Goal: Transaction & Acquisition: Purchase product/service

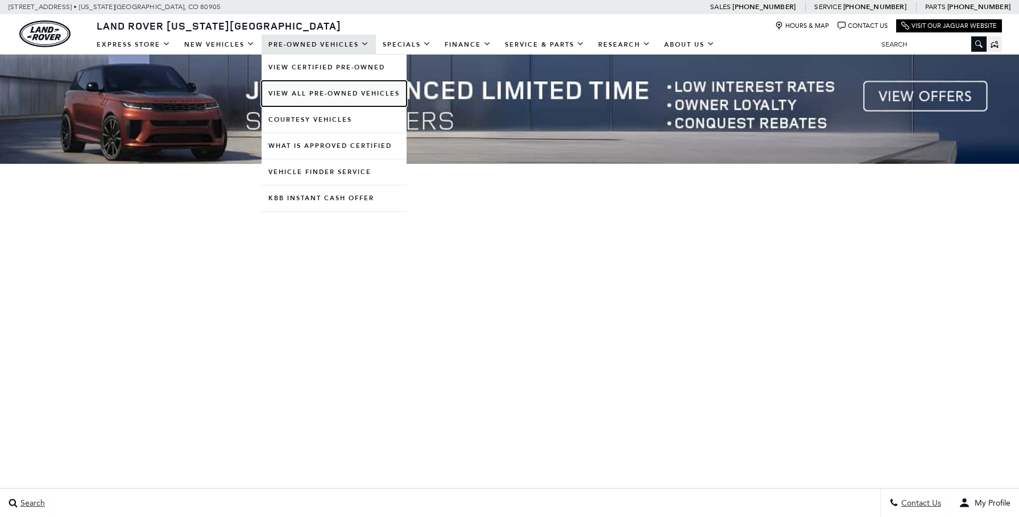
click at [282, 94] on link "View All Pre-Owned Vehicles" at bounding box center [334, 94] width 145 height 26
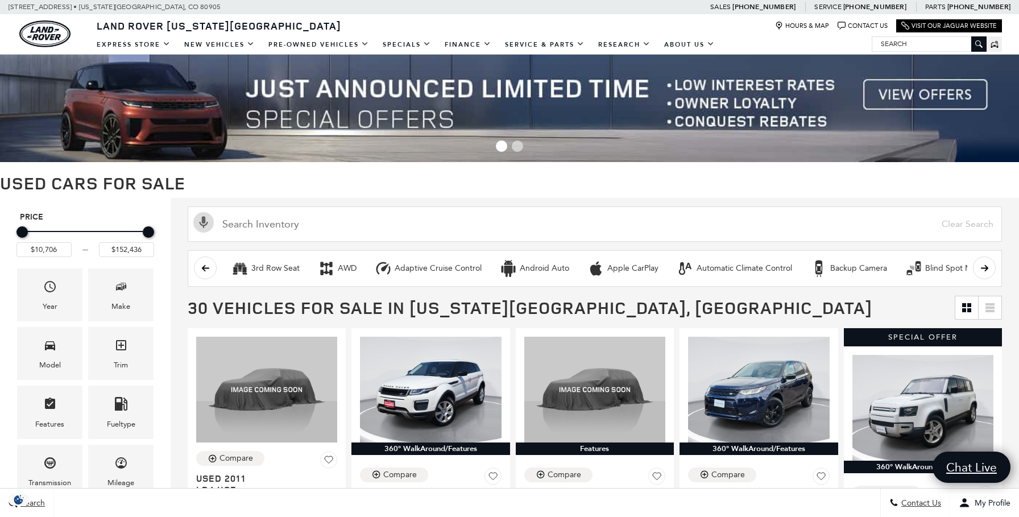
click at [922, 101] on img at bounding box center [509, 107] width 1019 height 109
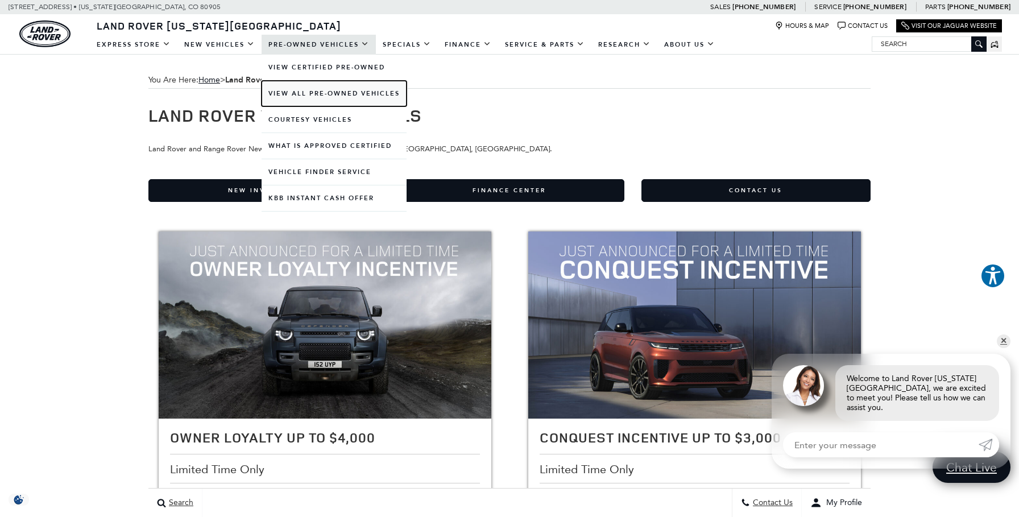
click at [303, 98] on link "View All Pre-Owned Vehicles" at bounding box center [334, 94] width 145 height 26
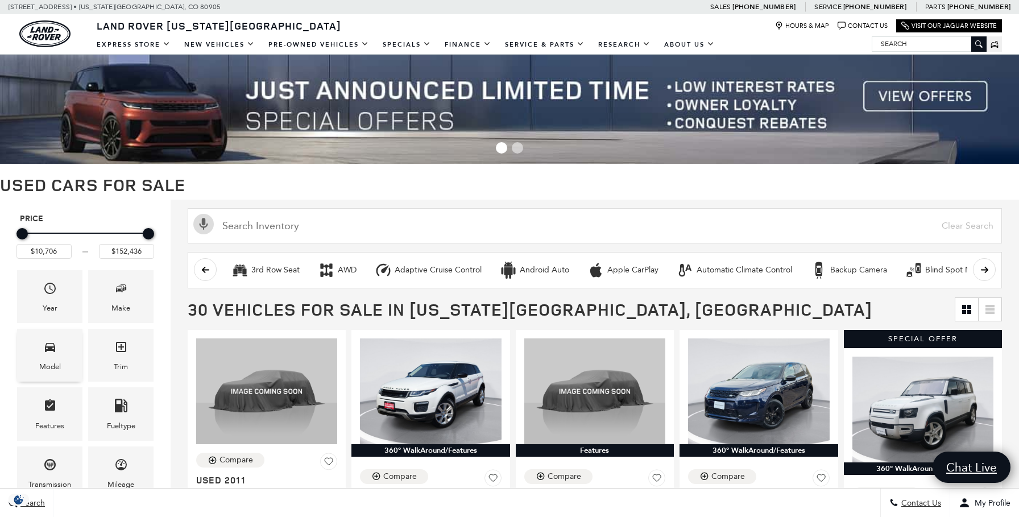
click at [51, 344] on icon "Model" at bounding box center [50, 347] width 14 height 14
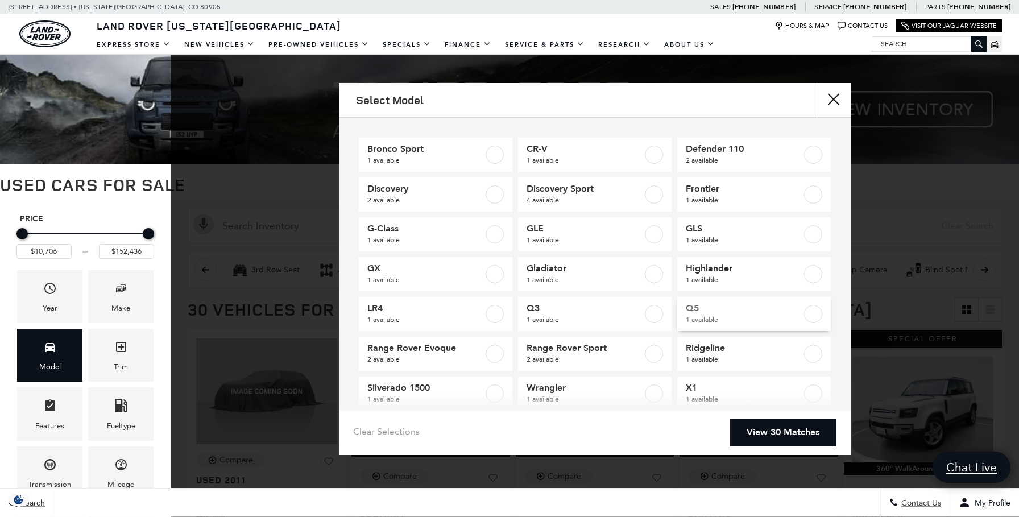
scroll to position [61, 0]
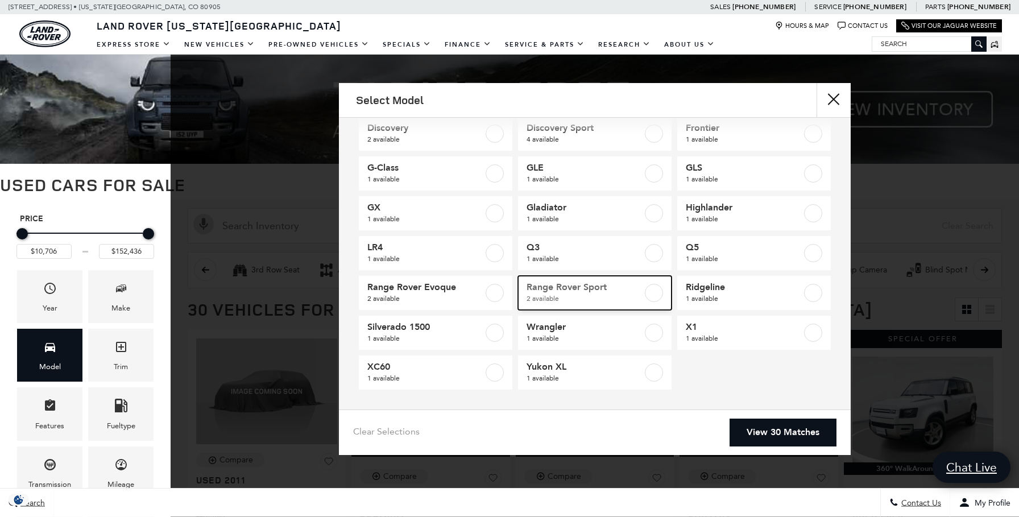
click at [531, 292] on span "Range Rover Sport" at bounding box center [585, 287] width 116 height 11
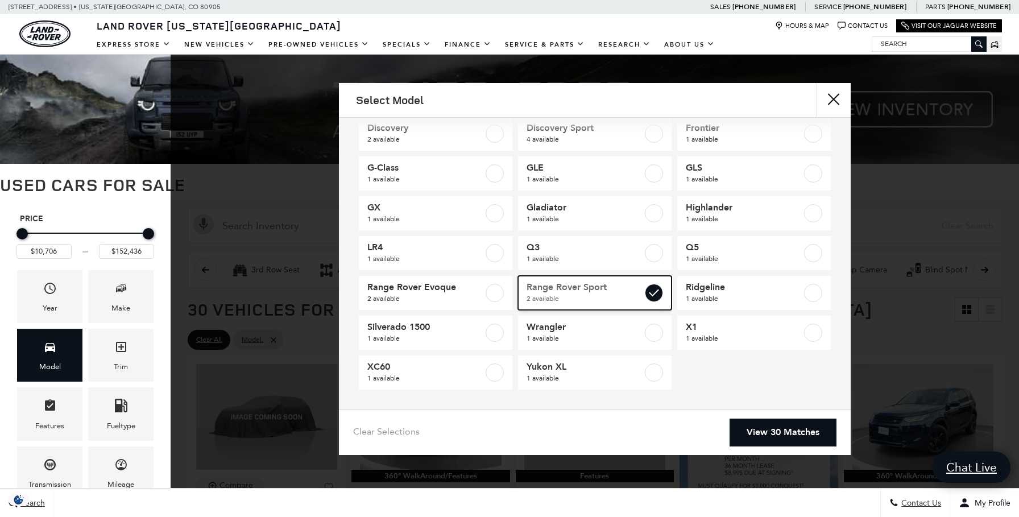
type input "$57,393"
checkbox input "true"
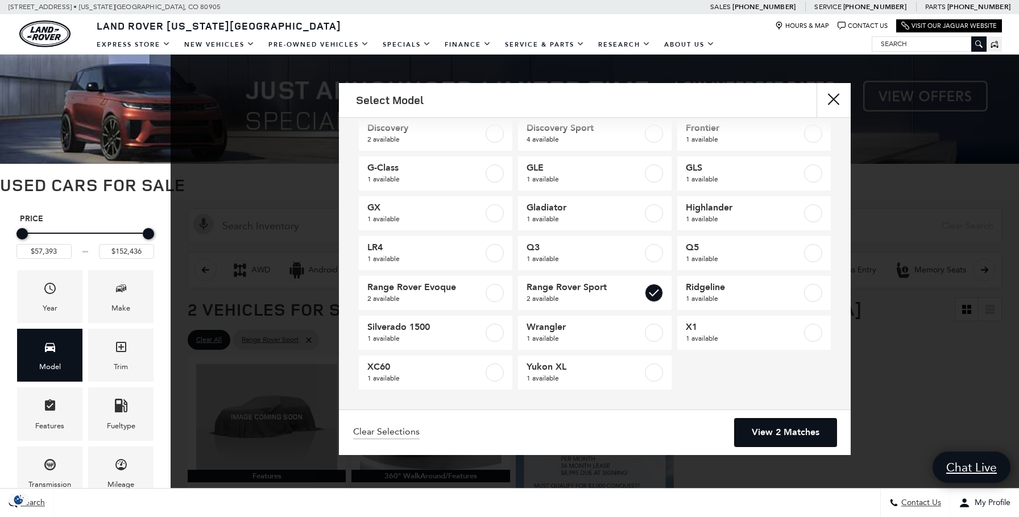
click at [761, 421] on link "View 2 Matches" at bounding box center [786, 433] width 102 height 28
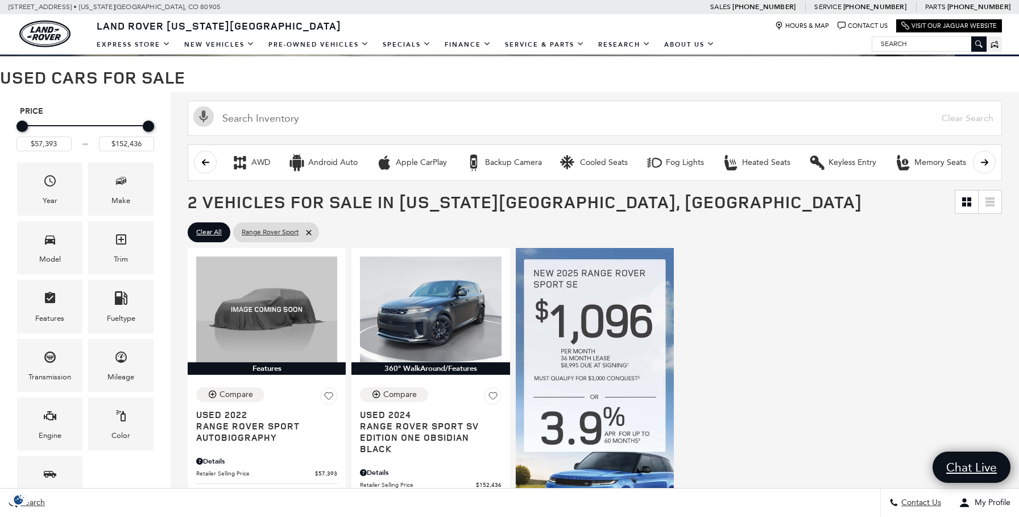
scroll to position [291, 0]
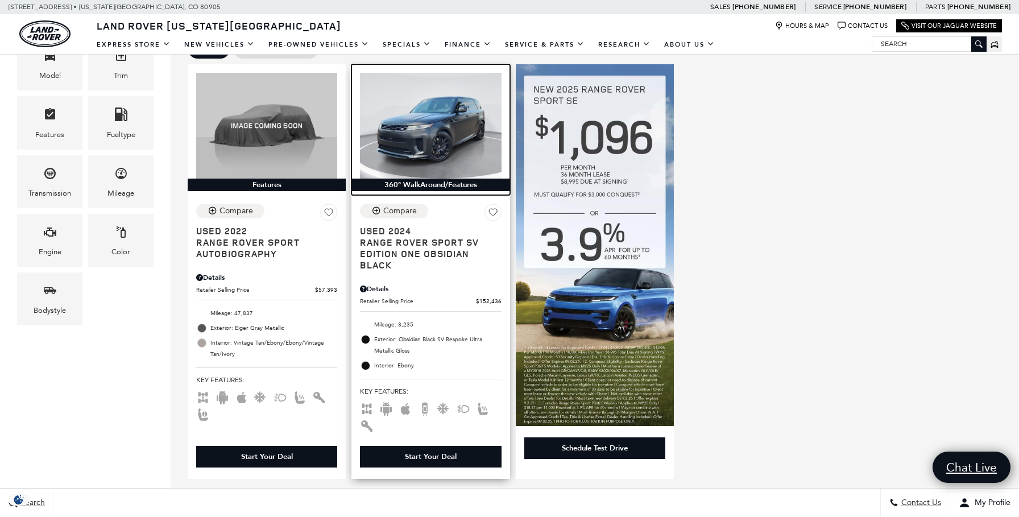
click at [432, 125] on img at bounding box center [430, 126] width 141 height 106
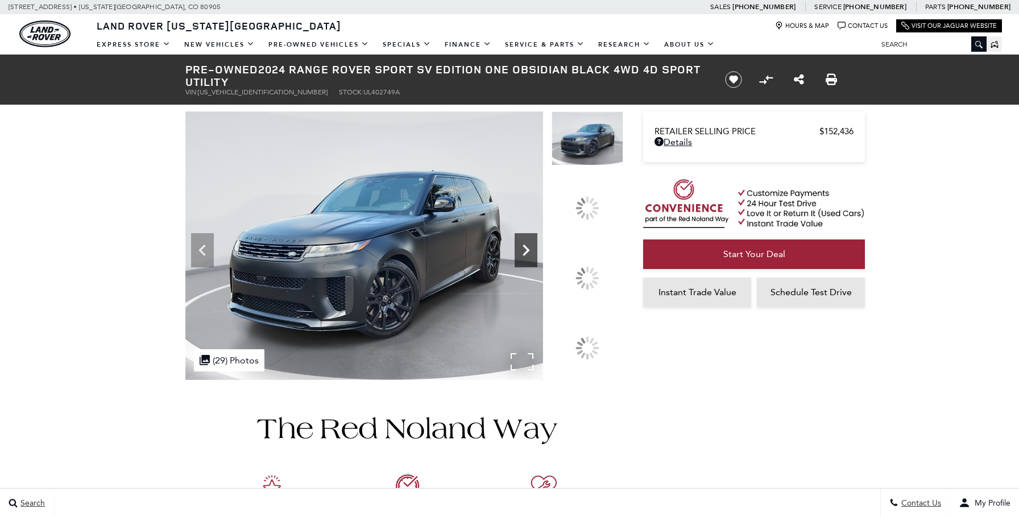
click at [538, 262] on icon at bounding box center [526, 250] width 23 height 23
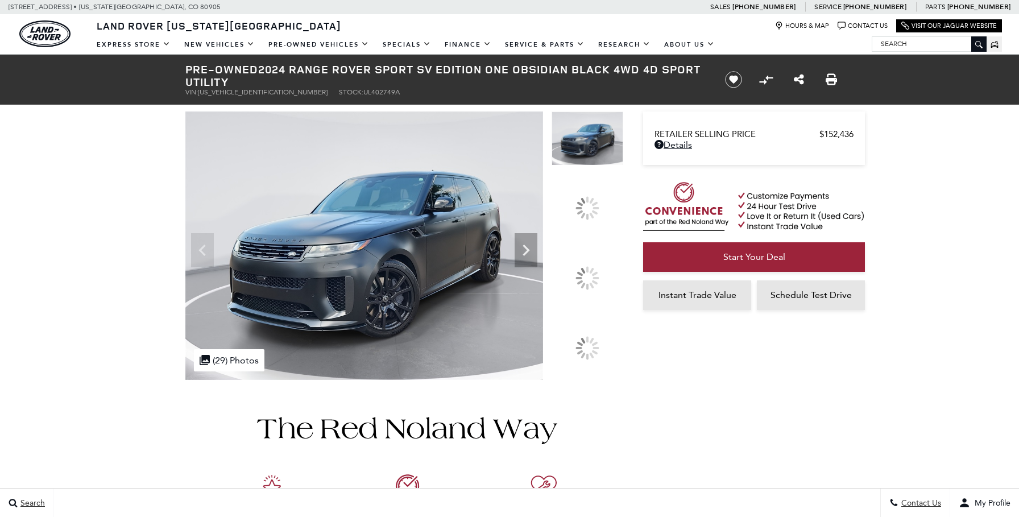
click at [593, 275] on div at bounding box center [588, 278] width 24 height 24
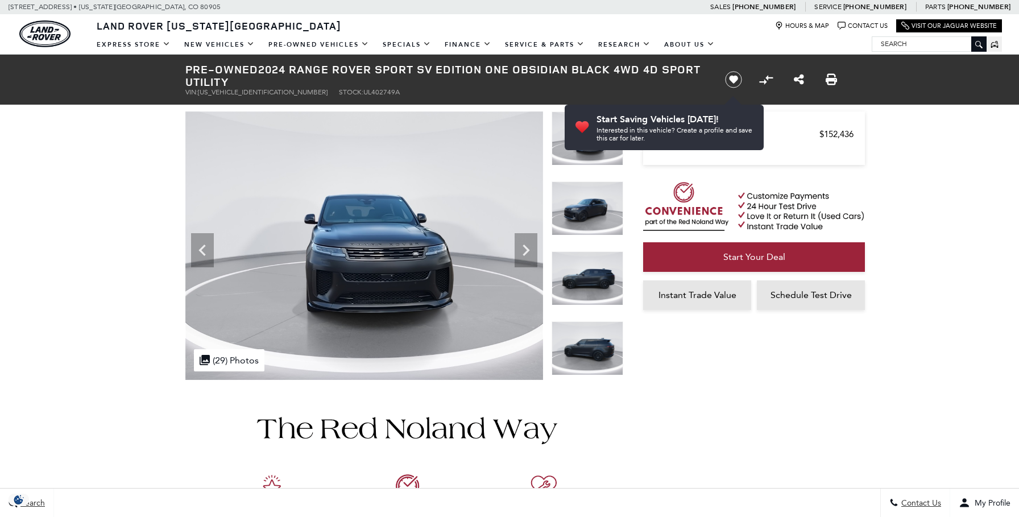
click at [593, 275] on img at bounding box center [588, 278] width 72 height 54
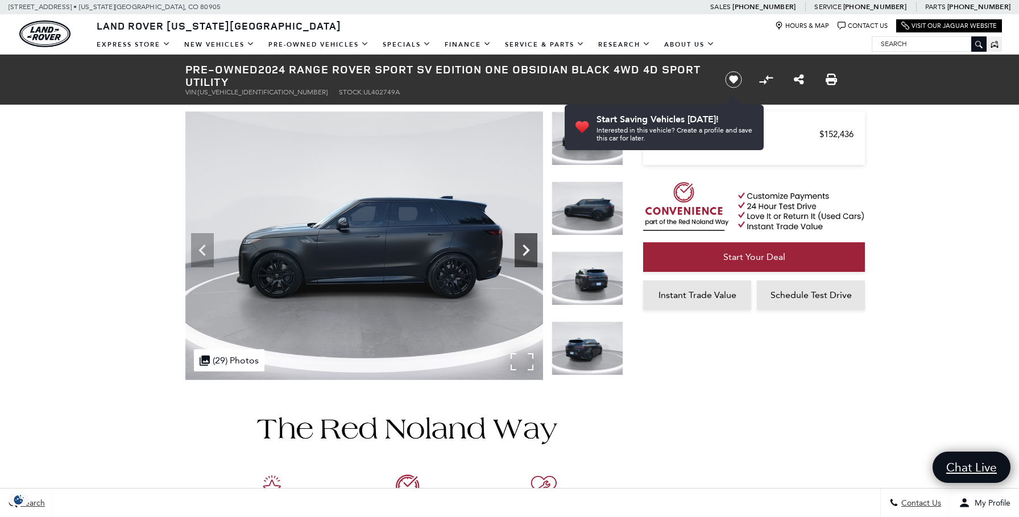
click at [530, 251] on icon "Next" at bounding box center [526, 250] width 23 height 23
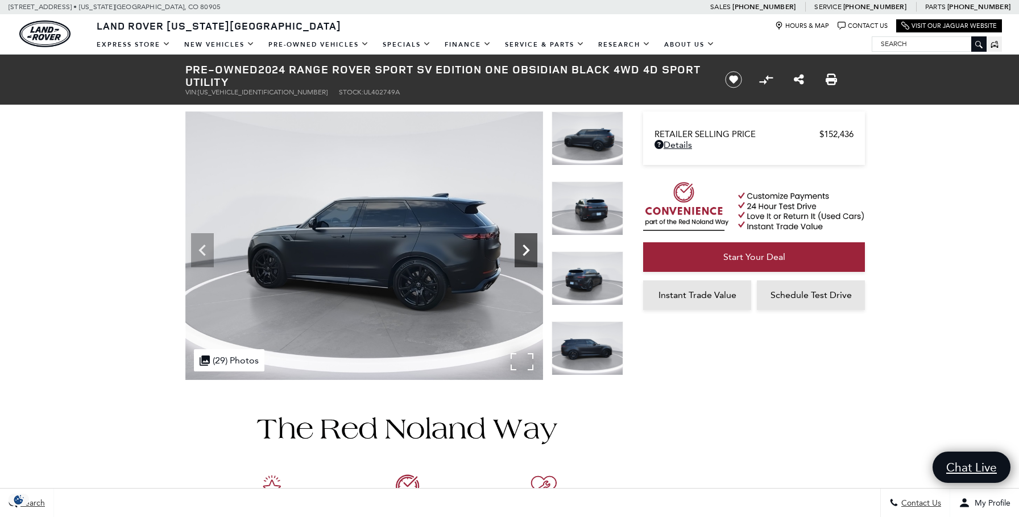
click at [530, 251] on icon "Next" at bounding box center [526, 250] width 23 height 23
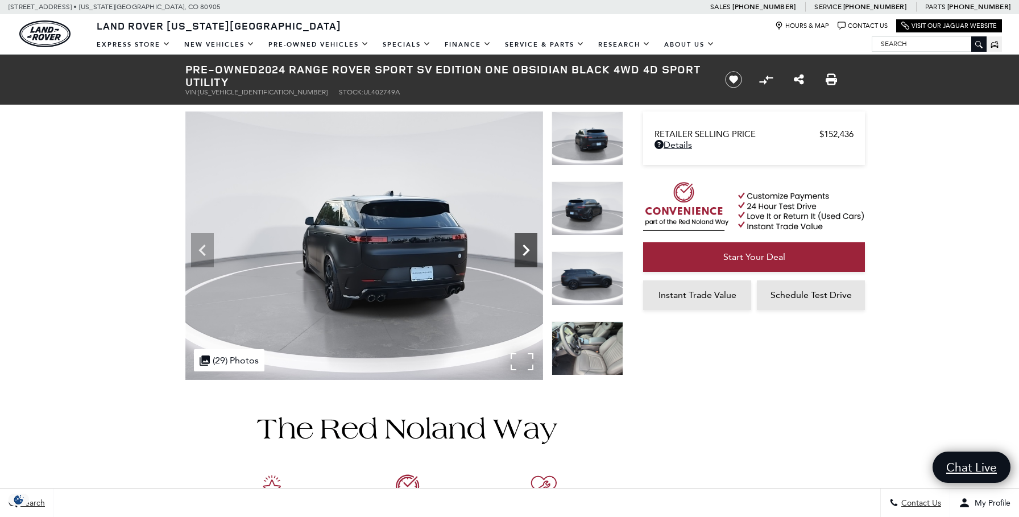
click at [530, 251] on icon "Next" at bounding box center [526, 250] width 23 height 23
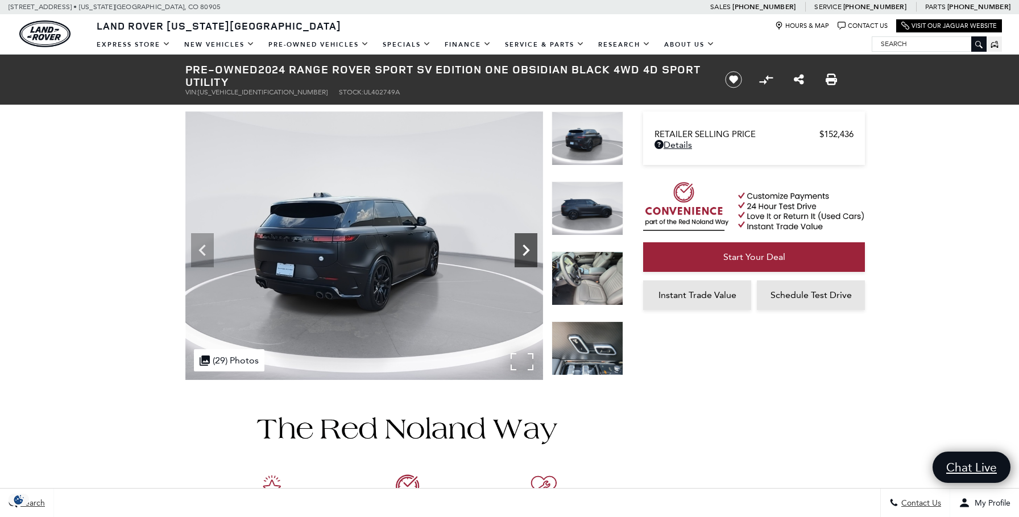
click at [530, 251] on icon "Next" at bounding box center [526, 250] width 23 height 23
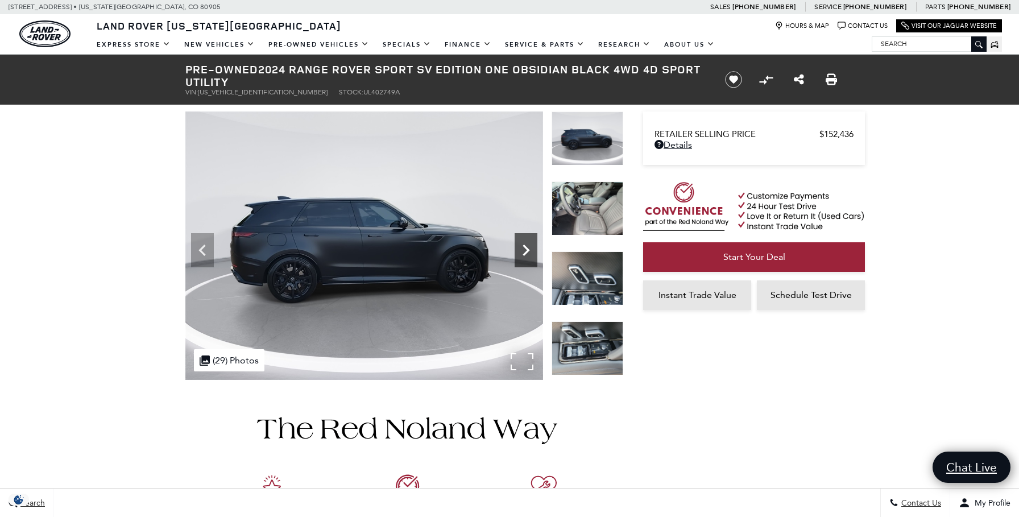
click at [530, 251] on icon "Next" at bounding box center [526, 250] width 23 height 23
